Goal: Download file/media

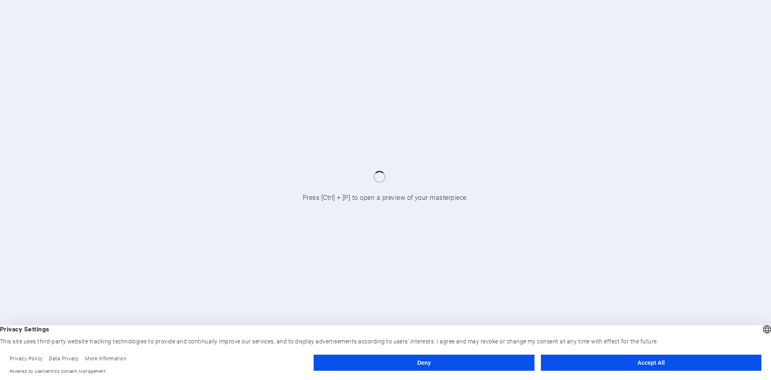
click at [649, 367] on button "Accept All" at bounding box center [651, 362] width 221 height 16
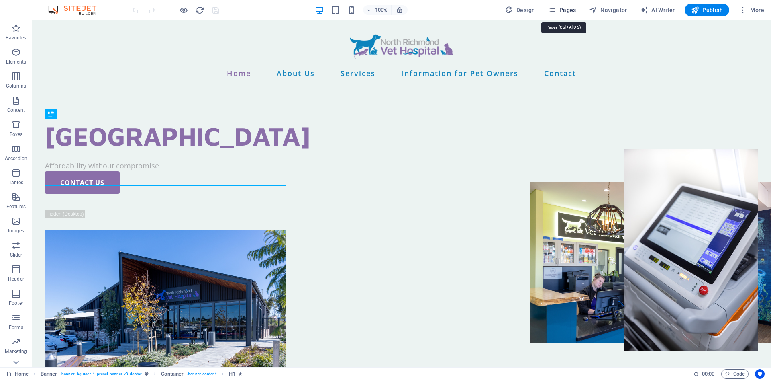
click at [559, 11] on span "Pages" at bounding box center [562, 10] width 28 height 8
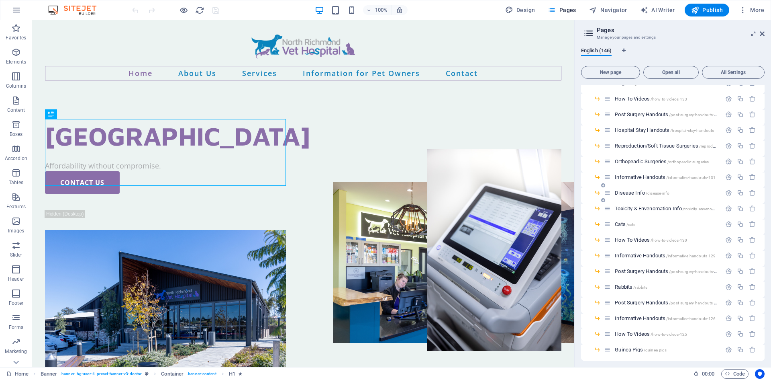
scroll to position [1607, 0]
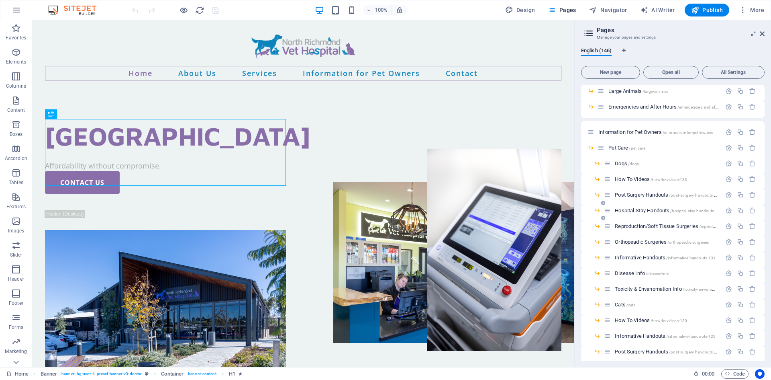
click at [640, 208] on span "Hospital Stay Handouts /hospital-stay-handouts" at bounding box center [664, 210] width 99 height 6
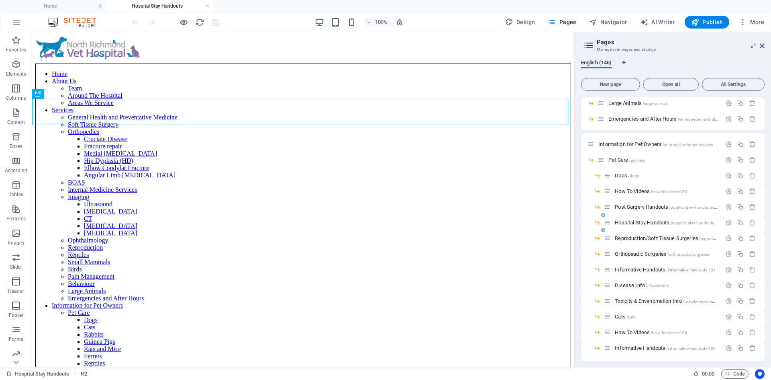
scroll to position [0, 0]
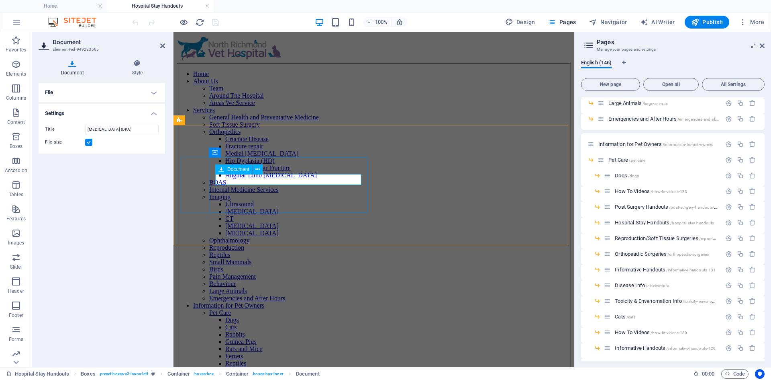
click at [500, 55] on div at bounding box center [374, 49] width 394 height 28
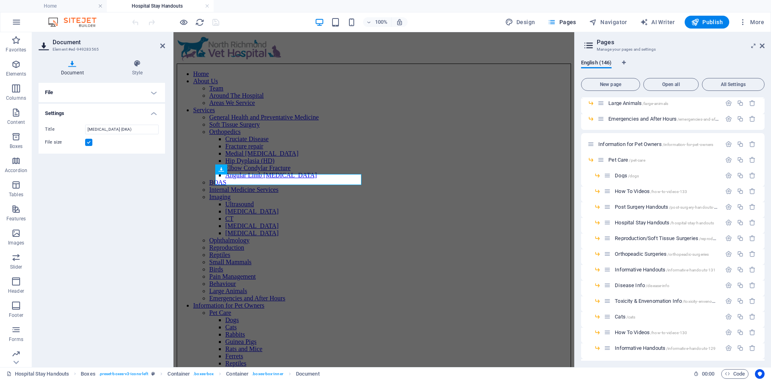
click at [116, 90] on h4 "File" at bounding box center [102, 92] width 127 height 19
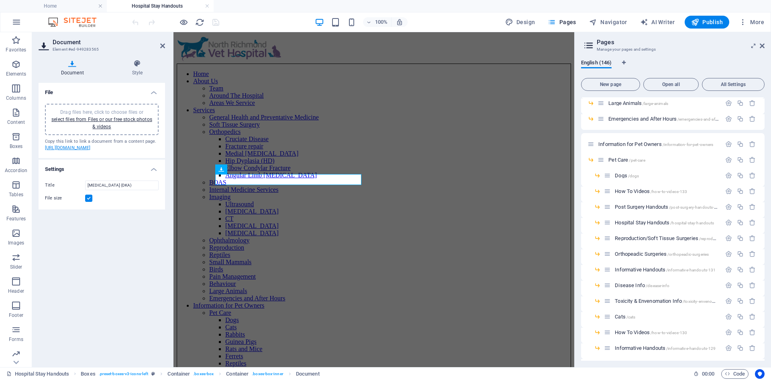
click at [91, 150] on link "[URL][DOMAIN_NAME]" at bounding box center [68, 147] width 46 height 5
